Goal: Information Seeking & Learning: Find specific fact

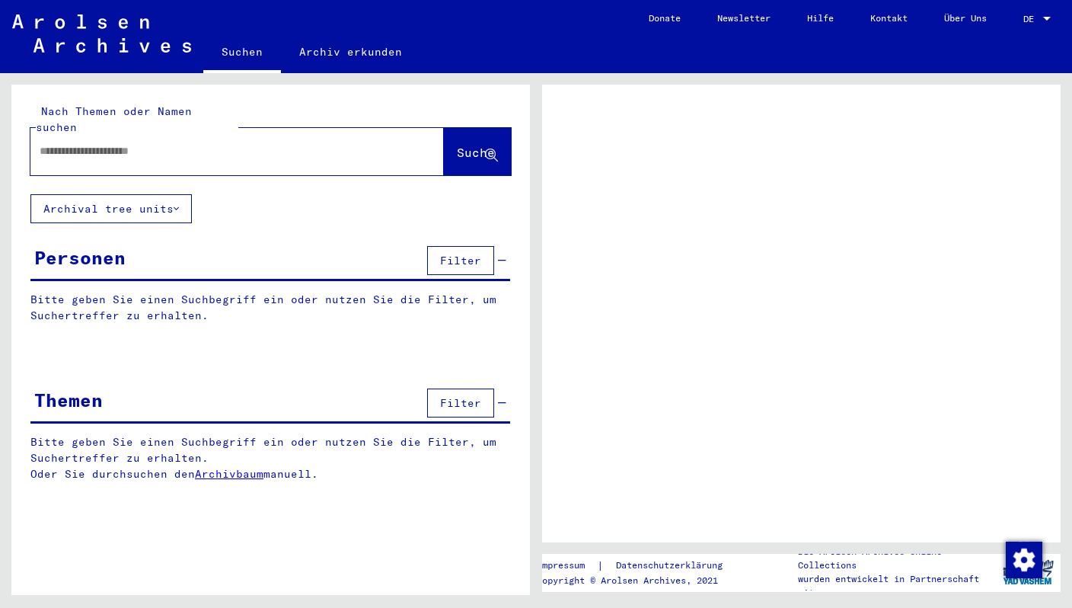
click at [222, 152] on div at bounding box center [236, 151] width 413 height 47
click at [164, 143] on input "text" at bounding box center [224, 151] width 368 height 16
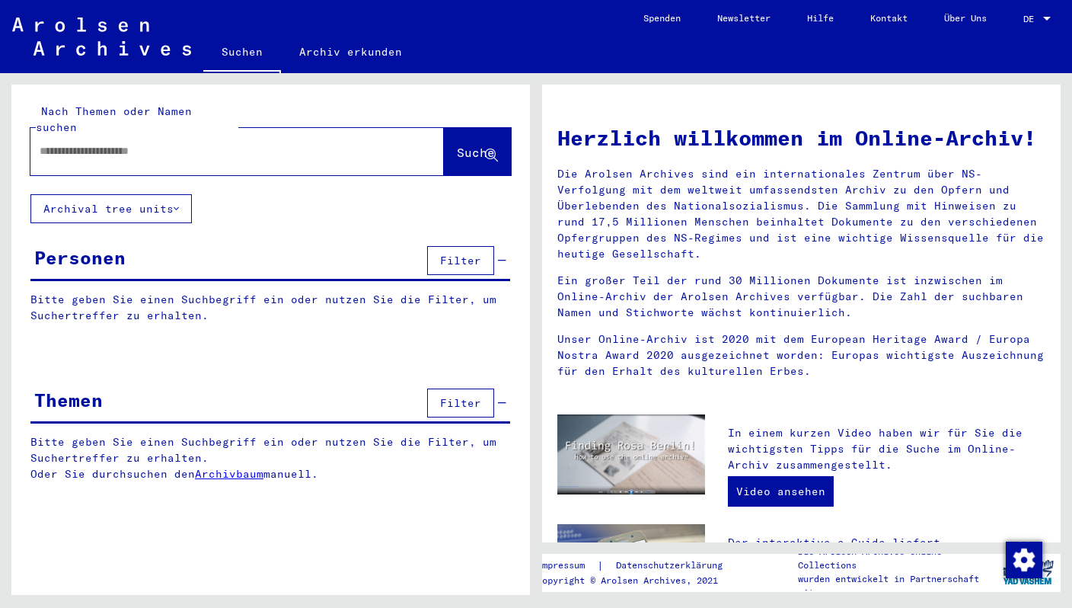
click at [164, 143] on input "text" at bounding box center [219, 151] width 359 height 16
type input "**********"
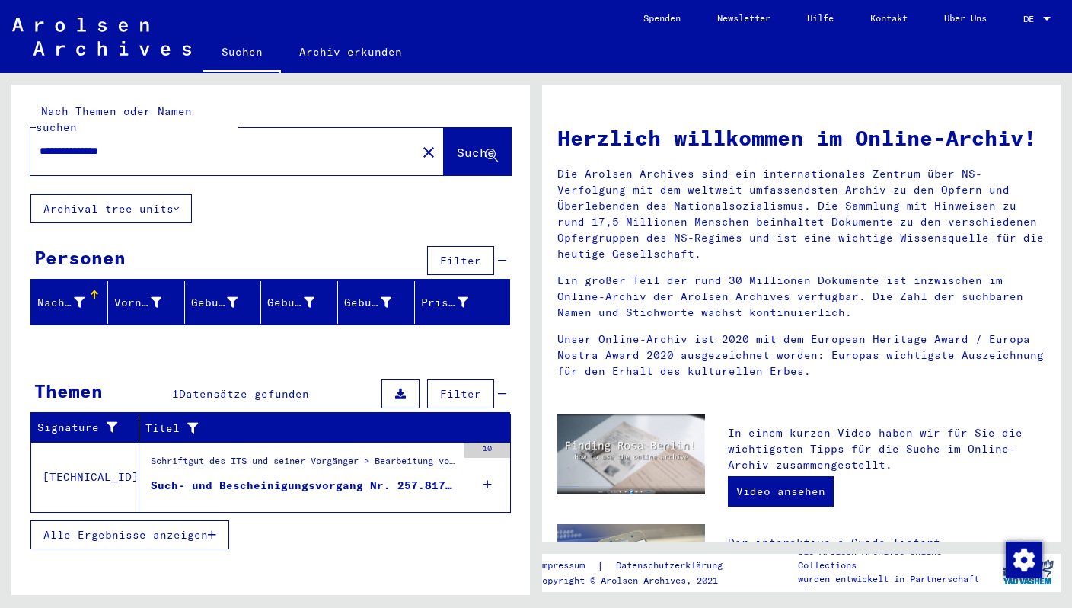
click at [264, 477] on div "Such- und Bescheinigungsvorgang Nr. 257.817 für SENDER, MAX geboren [DEMOGRAPHI…" at bounding box center [304, 485] width 306 height 16
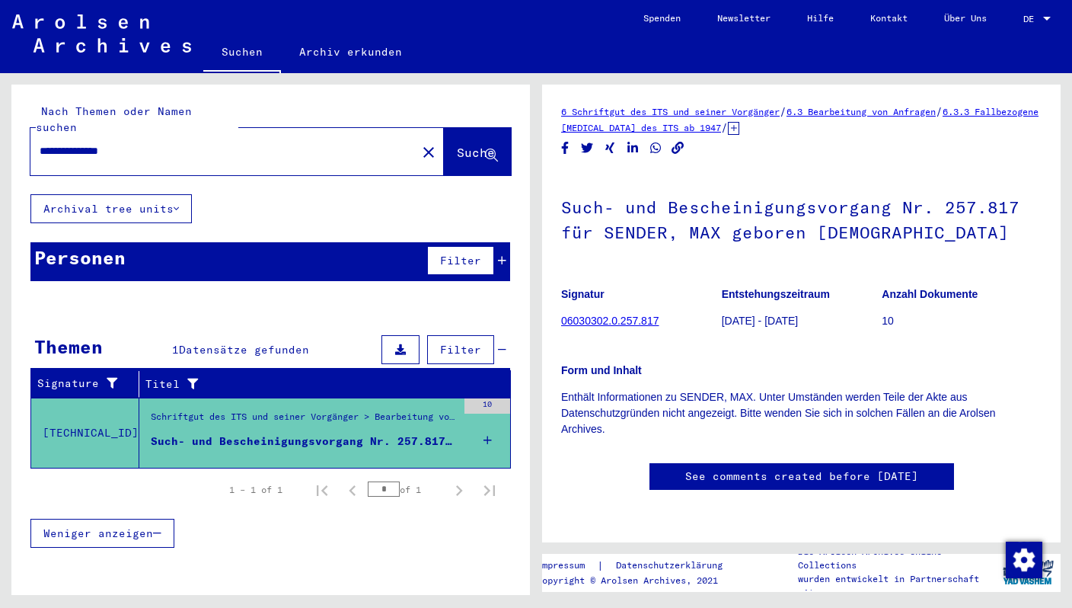
scroll to position [54, 0]
click at [627, 314] on link "06030302.0.257.817" at bounding box center [609, 320] width 97 height 12
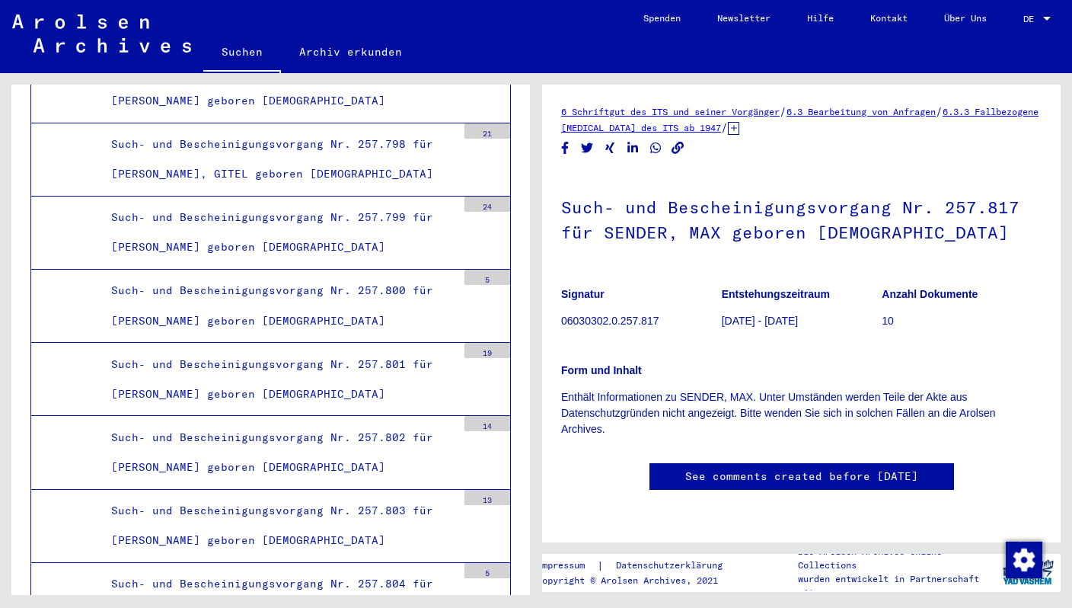
scroll to position [480, 0]
